Goal: Transaction & Acquisition: Purchase product/service

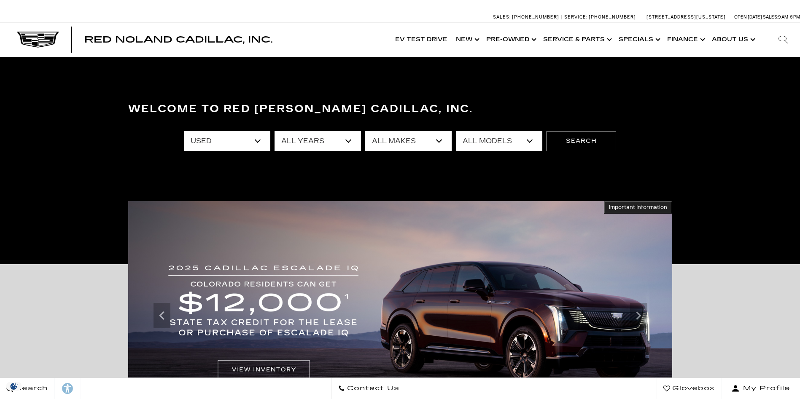
select select "Used"
click at [365, 131] on select "All Makes Audi BMW Cadillac Chevrolet Dodge Ford GMC Honda Jeep Lexus Mercedes-…" at bounding box center [408, 141] width 86 height 20
click at [439, 143] on select "All Makes Audi BMW Cadillac Chevrolet Dodge Ford GMC Honda Jeep Lexus Mercedes-…" at bounding box center [408, 141] width 86 height 20
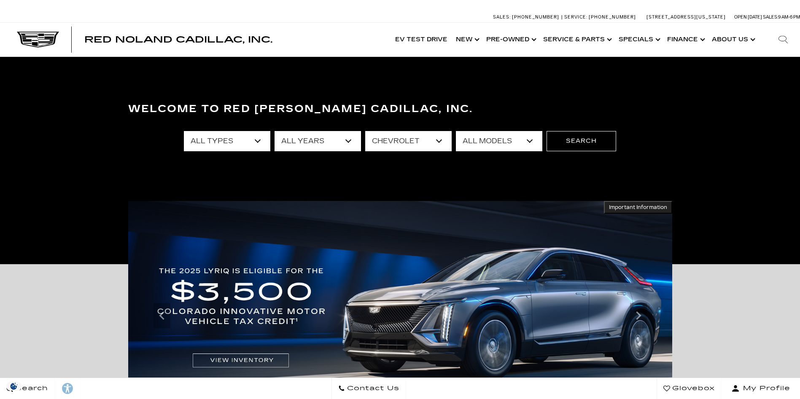
select select "Cadillac"
click at [365, 131] on select "All Makes Audi BMW Cadillac Chevrolet Dodge Ford GMC Honda Jeep Lexus Mercedes-…" at bounding box center [408, 141] width 86 height 20
click at [531, 140] on select "All Models Escalade OPTIQ XT4 XT5 XT6" at bounding box center [499, 141] width 86 height 20
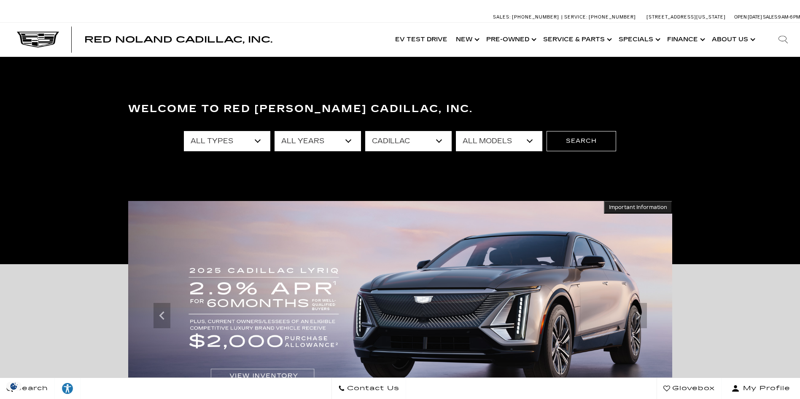
select select "Escalade"
click at [456, 131] on select "All Models Escalade OPTIQ XT4 XT5 XT6" at bounding box center [499, 141] width 86 height 20
drag, startPoint x: 590, startPoint y: 140, endPoint x: 540, endPoint y: 153, distance: 51.3
click at [590, 140] on button "Search" at bounding box center [582, 141] width 70 height 20
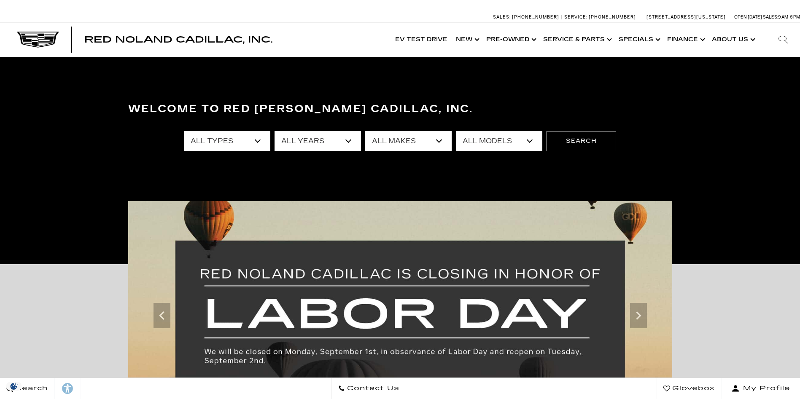
click at [59, 194] on div "Welcome to Red [PERSON_NAME] Cadillac, Inc. All Types New Used Certified Used D…" at bounding box center [400, 160] width 800 height 127
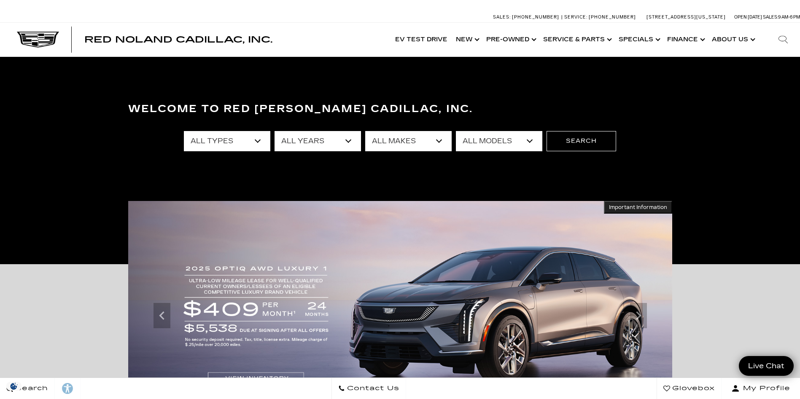
click at [256, 141] on select "All Types New Used Certified Used Demo" at bounding box center [227, 141] width 86 height 20
select select "Used"
click at [184, 131] on select "All Types New Used Certified Used Demo" at bounding box center [227, 141] width 86 height 20
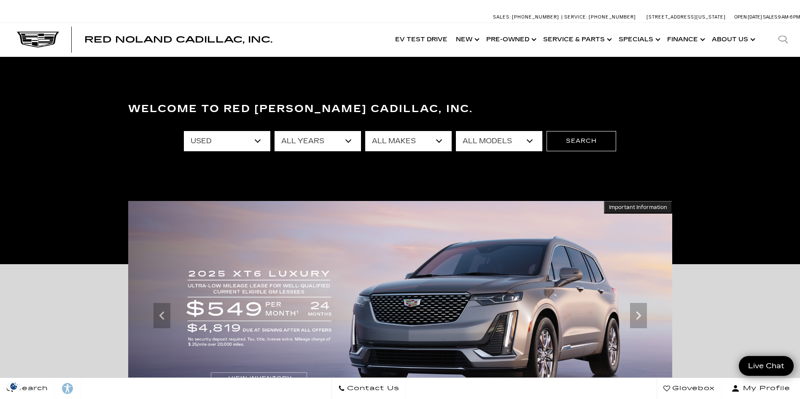
click at [439, 141] on select "All Makes Audi BMW Cadillac Chevrolet Dodge Ford GMC Honda Jeep Lexus Mercedes-…" at bounding box center [408, 141] width 86 height 20
select select "Cadillac"
click at [365, 131] on select "All Makes Audi BMW Cadillac Chevrolet Dodge Ford GMC Honda Jeep Lexus Mercedes-…" at bounding box center [408, 141] width 86 height 20
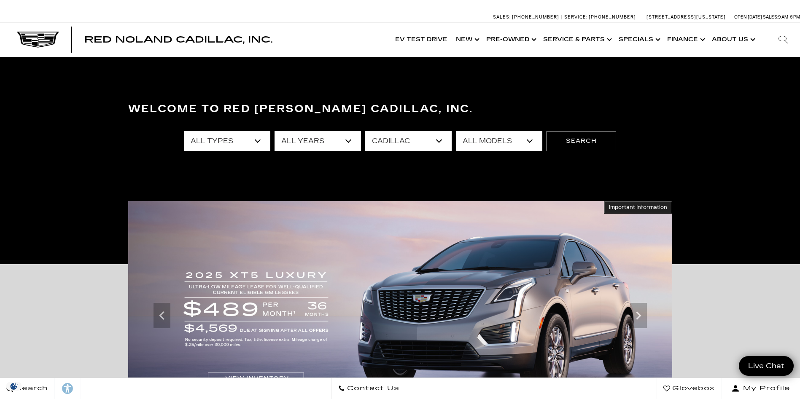
click at [529, 138] on select "All Models CT5 Escalade OPTIQ XT4 XT5 XT6" at bounding box center [499, 141] width 86 height 20
select select "Escalade"
click at [456, 131] on select "All Models CT5 Escalade OPTIQ XT4 XT5 XT6" at bounding box center [499, 141] width 86 height 20
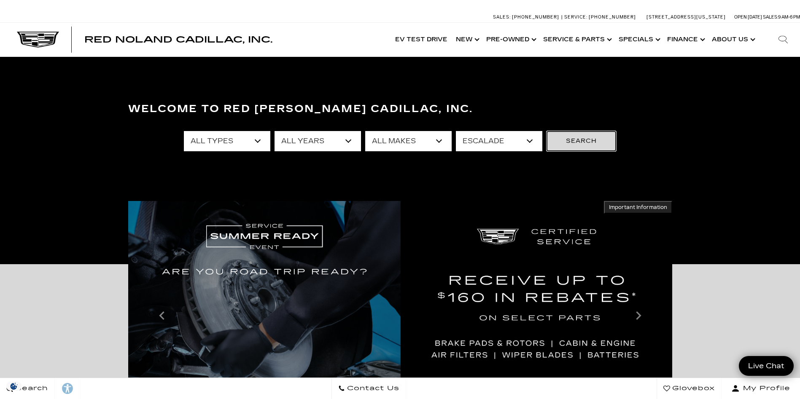
click at [587, 142] on button "Search" at bounding box center [582, 141] width 70 height 20
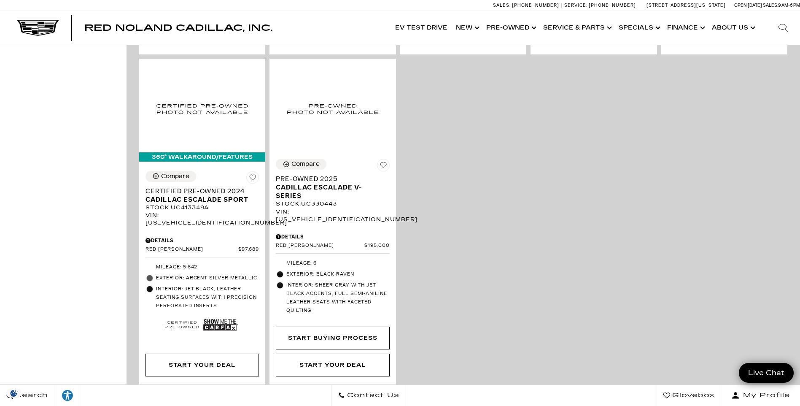
scroll to position [584, 0]
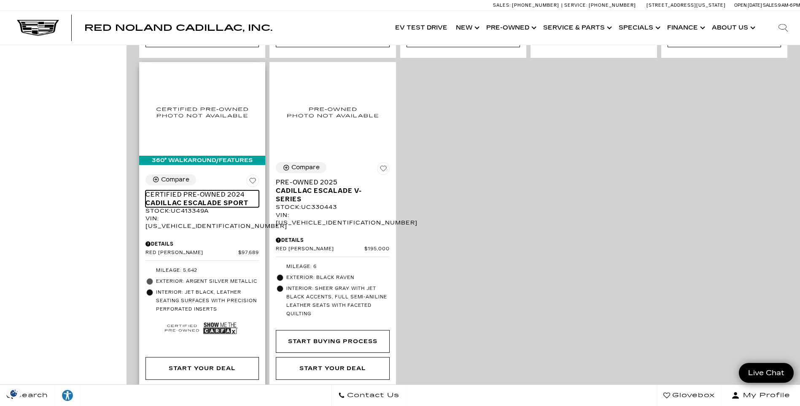
click at [199, 199] on span "Cadillac Escalade Sport" at bounding box center [198, 203] width 107 height 8
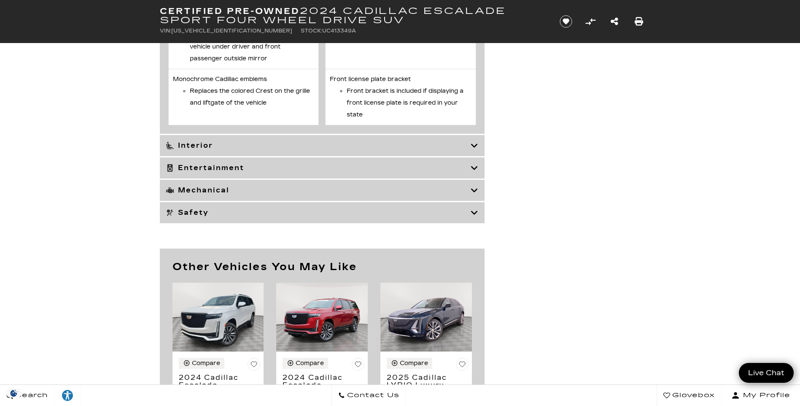
scroll to position [2505, 0]
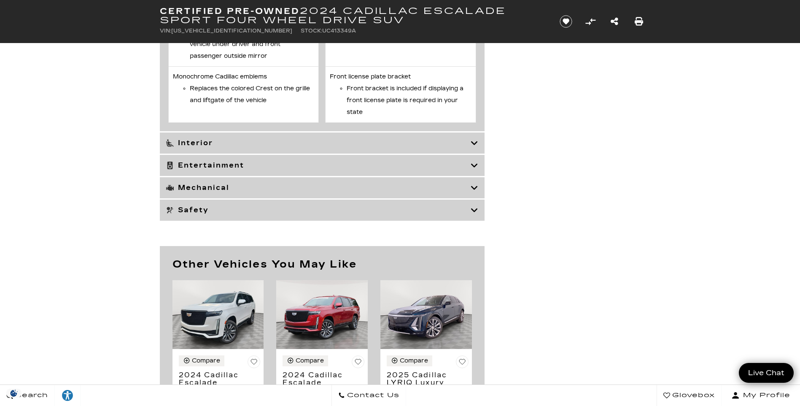
click at [474, 192] on icon at bounding box center [475, 187] width 8 height 8
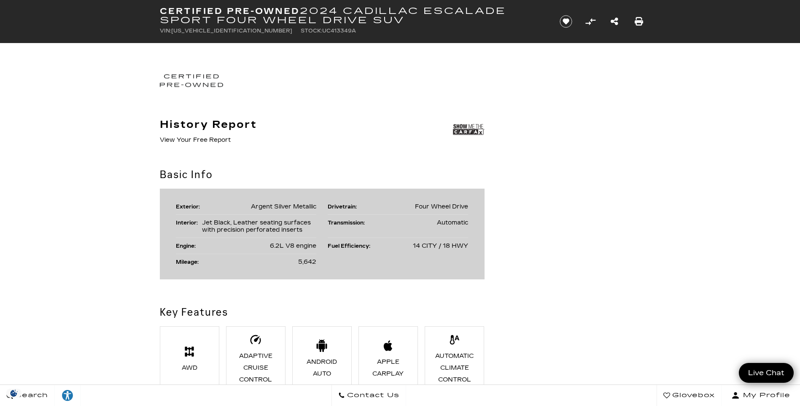
scroll to position [443, 0]
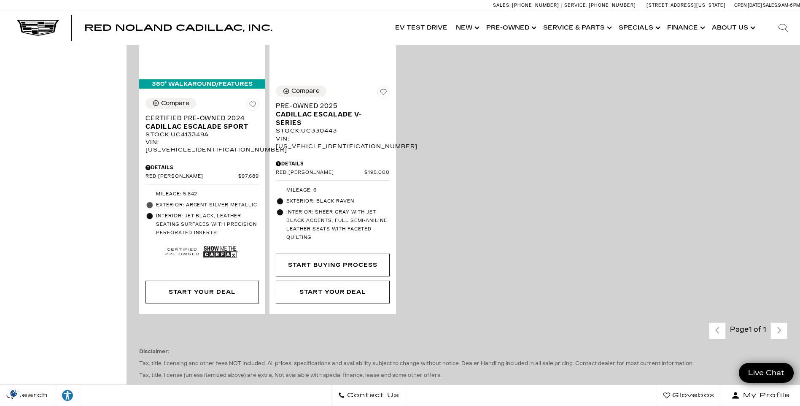
scroll to position [664, 0]
